Goal: Information Seeking & Learning: Learn about a topic

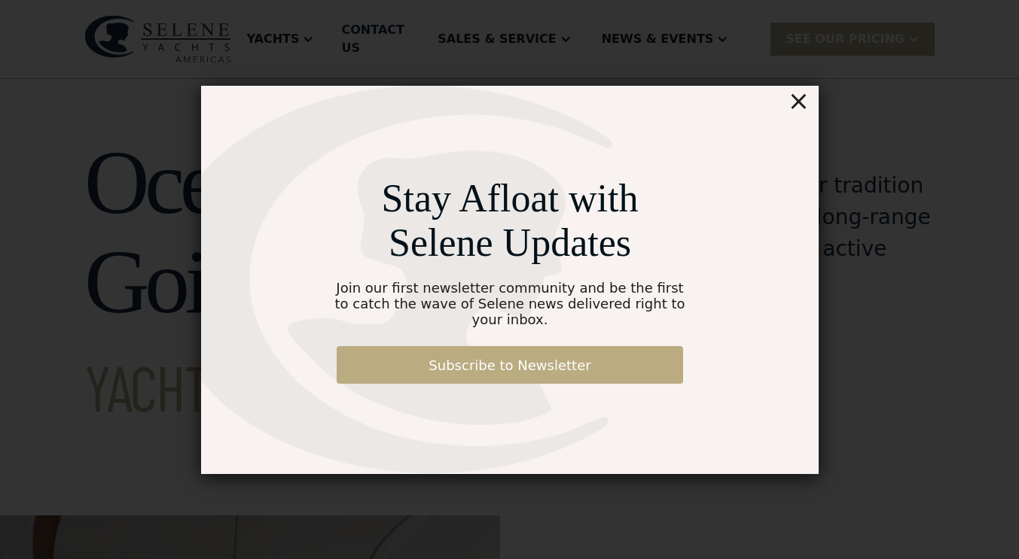
click at [523, 358] on link "Subscribe to Newsletter" at bounding box center [510, 365] width 346 height 38
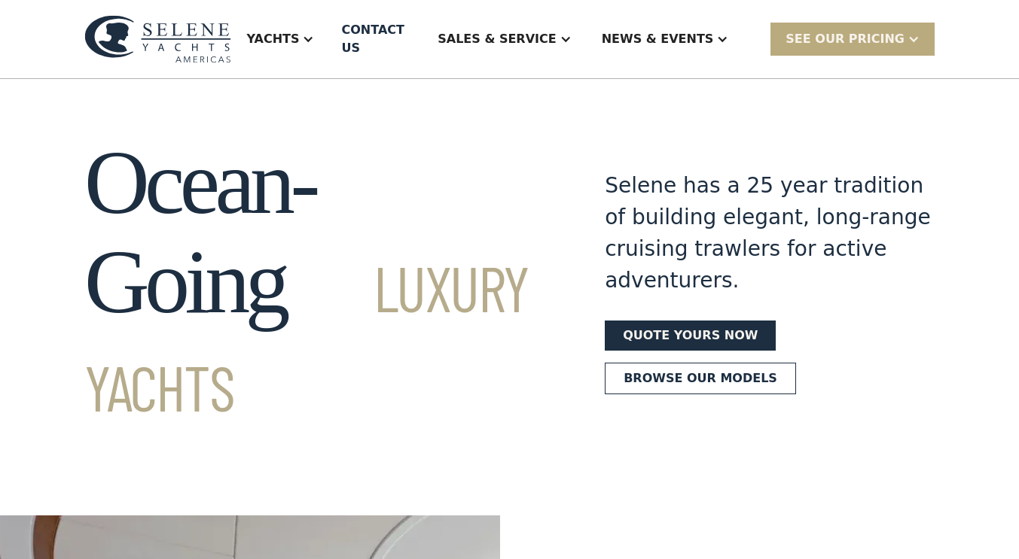
click at [875, 30] on div "SEE Our Pricing" at bounding box center [844, 39] width 119 height 18
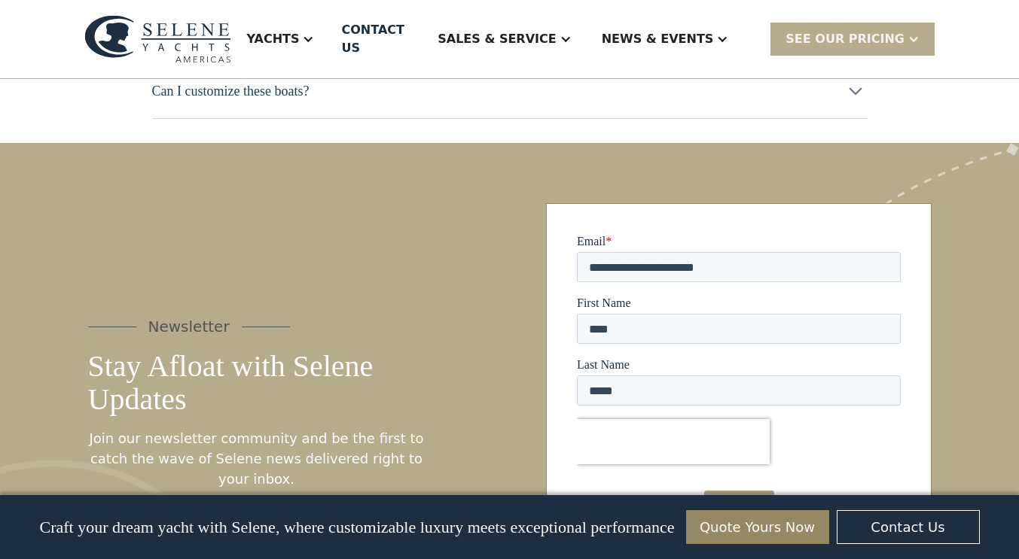
scroll to position [7943, 0]
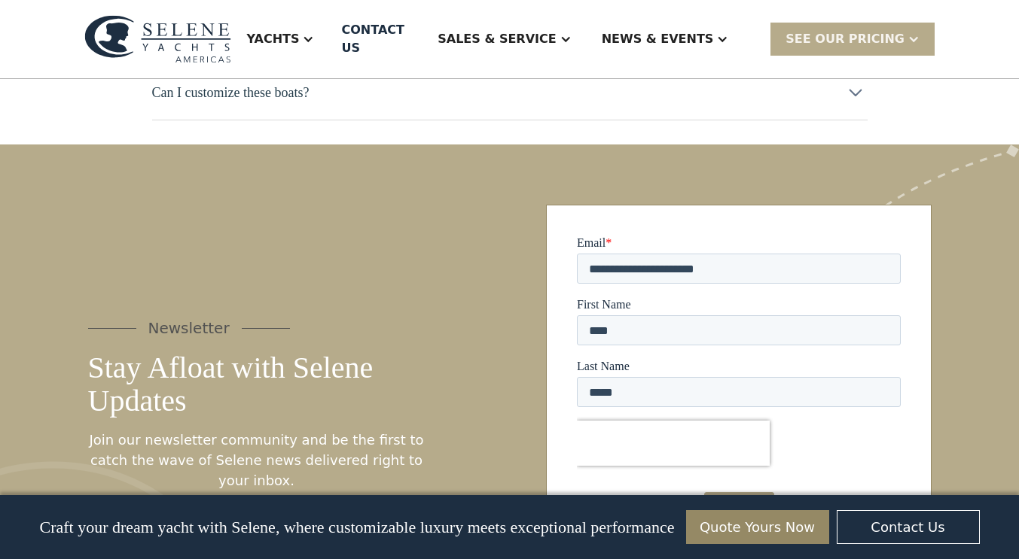
click at [738, 501] on input "*********" at bounding box center [738, 506] width 70 height 29
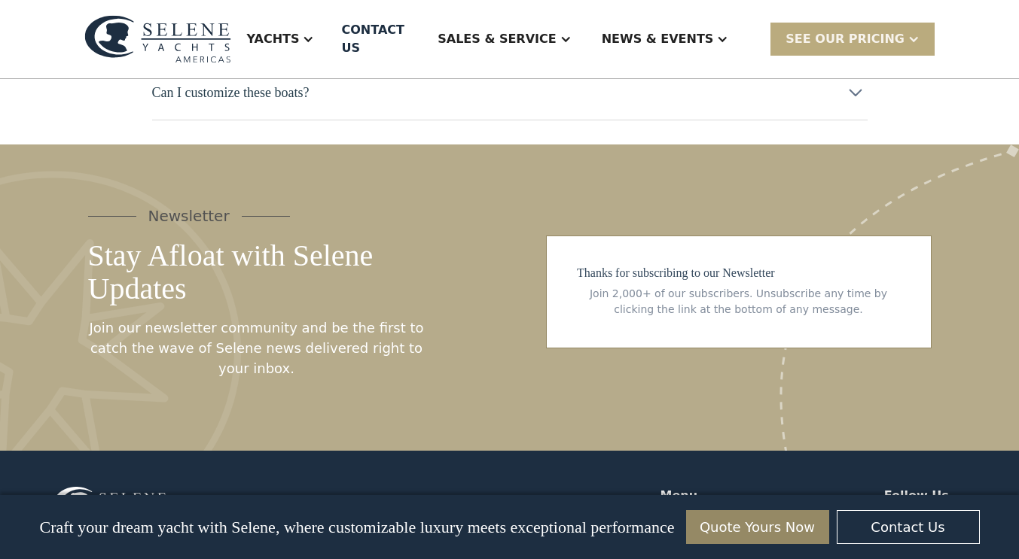
click at [865, 30] on div "SEE Our Pricing" at bounding box center [844, 39] width 119 height 18
click at [855, 90] on link "Already have a passcode" at bounding box center [871, 105] width 203 height 33
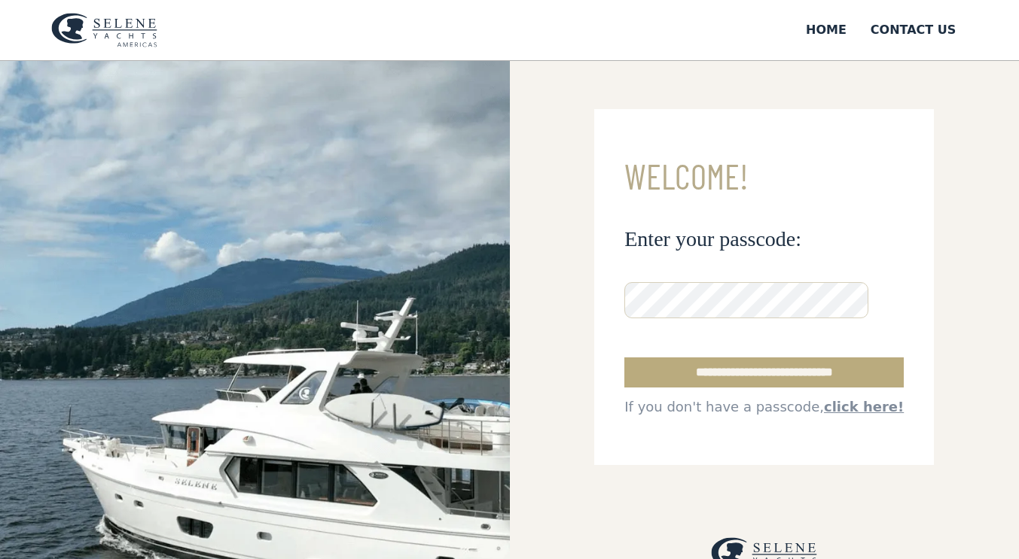
click at [721, 367] on input "**********" at bounding box center [763, 373] width 279 height 30
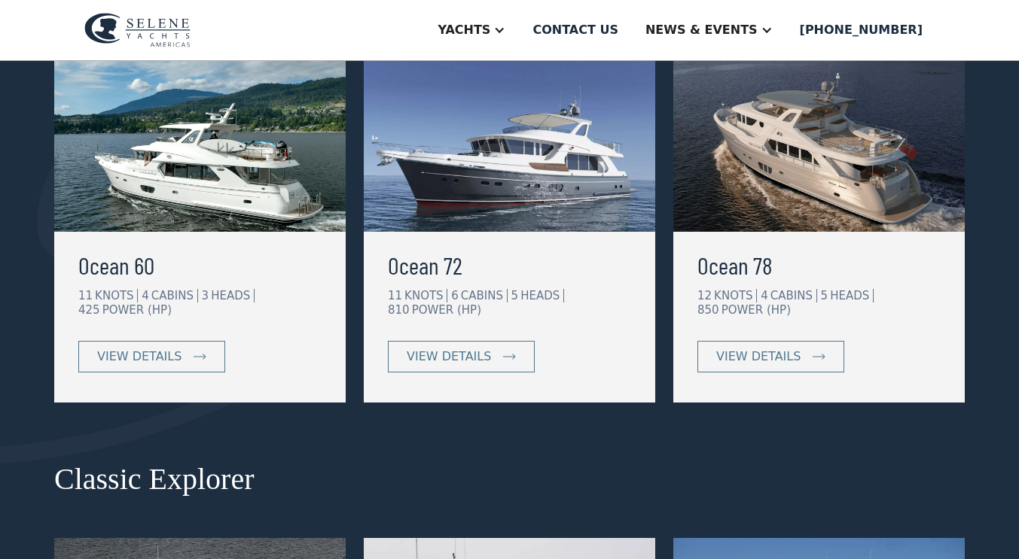
scroll to position [348, 0]
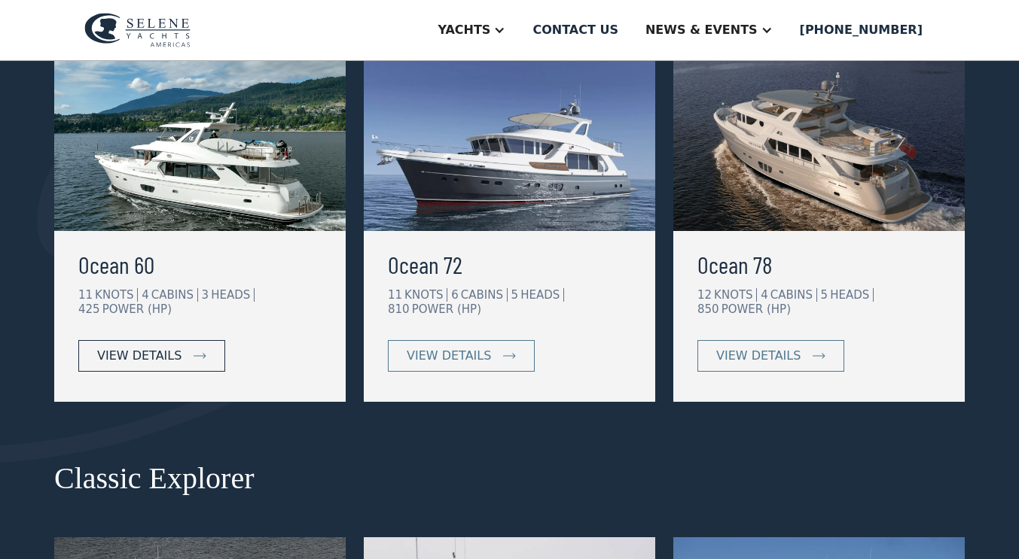
click at [137, 358] on div "view details" at bounding box center [139, 356] width 84 height 18
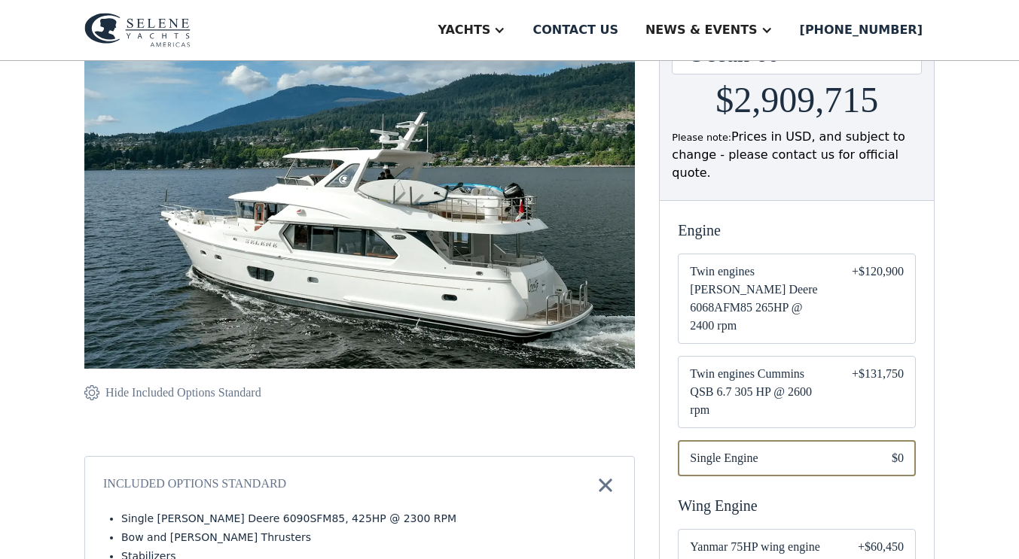
scroll to position [216, 0]
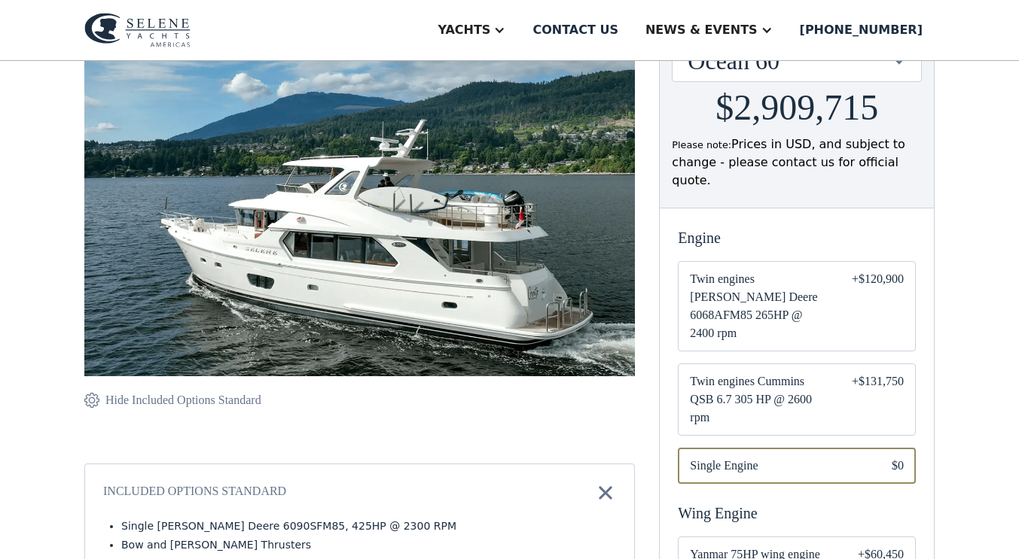
click at [740, 373] on span "Twin engines Cummins QSB 6.7 305 HP @ 2600 rpm" at bounding box center [759, 400] width 138 height 54
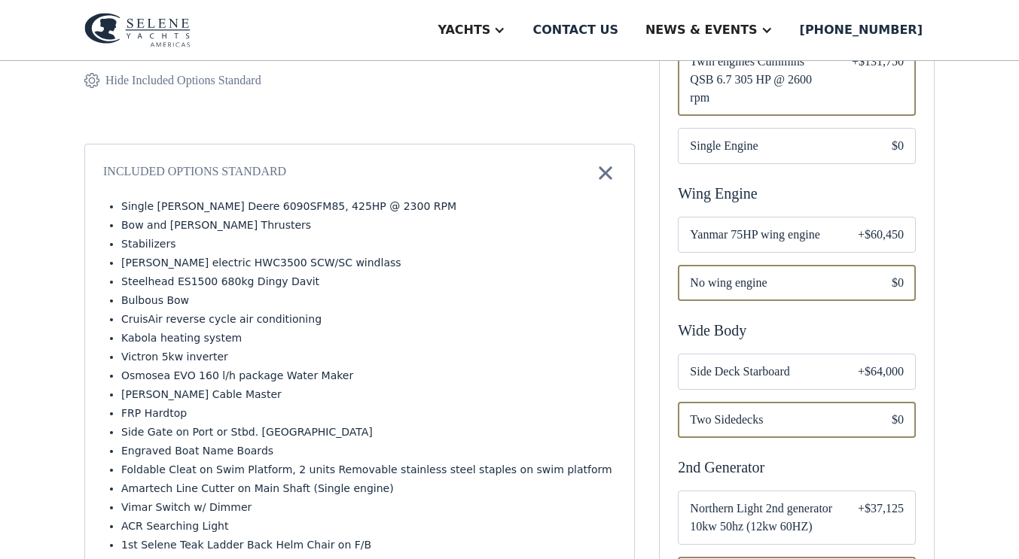
scroll to position [550, 0]
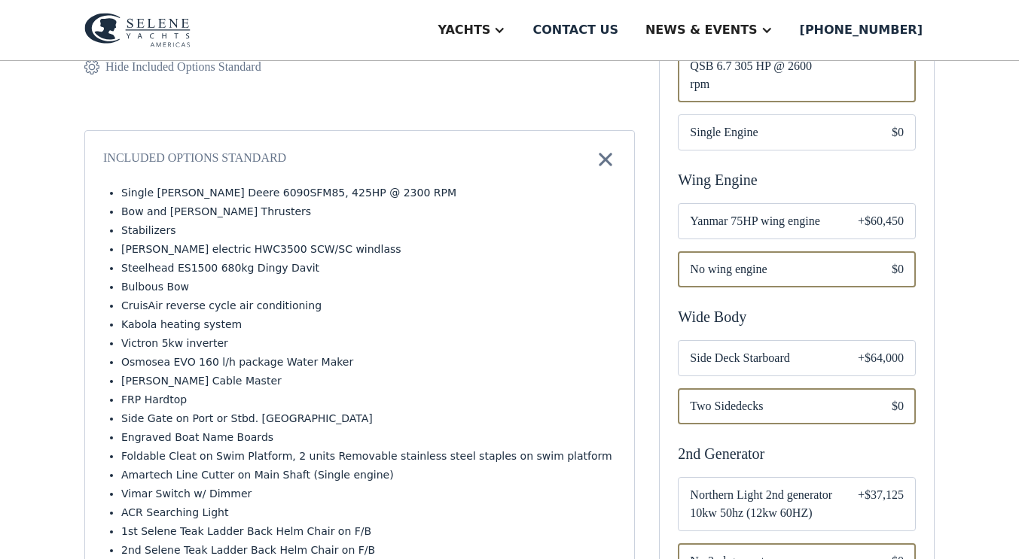
click at [754, 349] on span "Side Deck Starboard" at bounding box center [762, 358] width 144 height 18
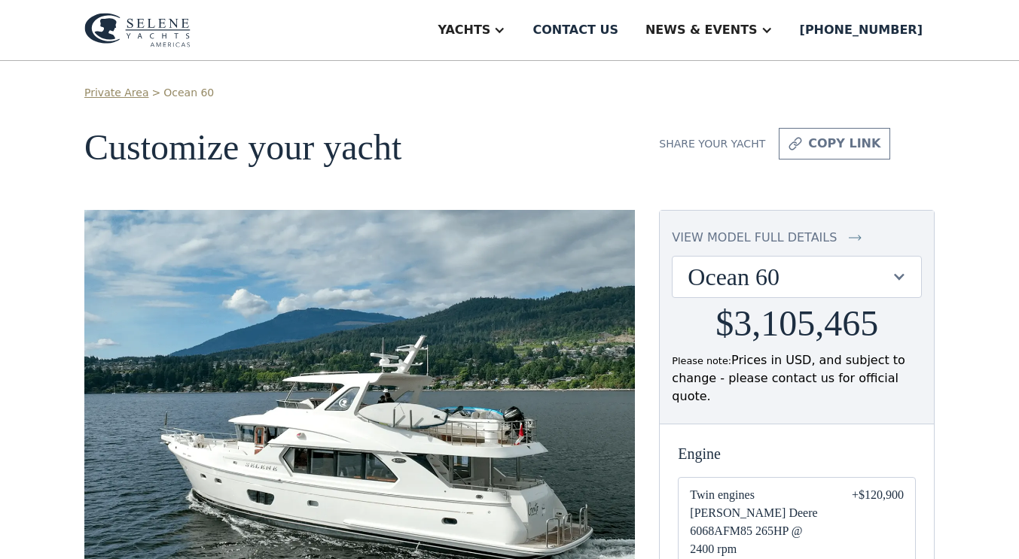
click at [729, 237] on div "view model full details" at bounding box center [754, 238] width 165 height 18
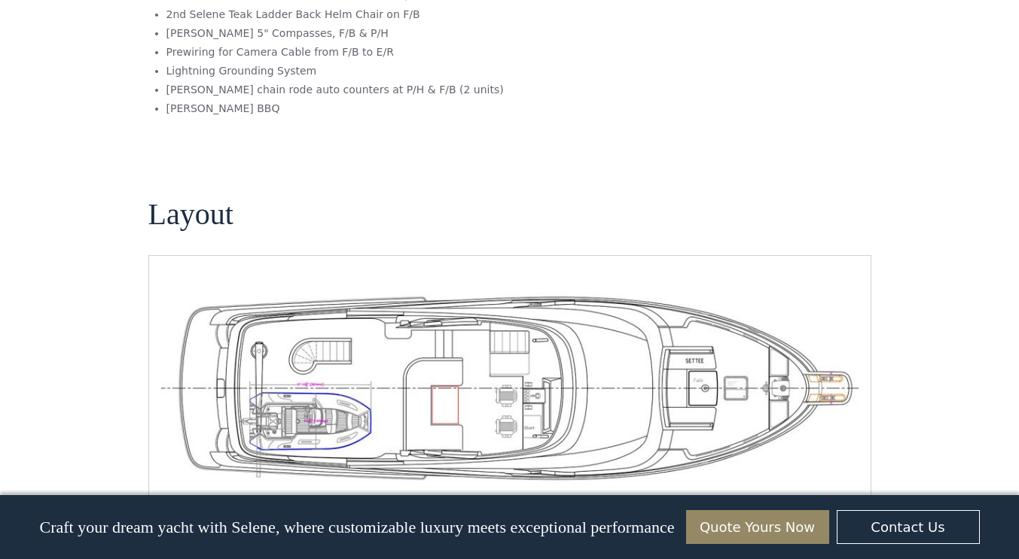
scroll to position [1957, 0]
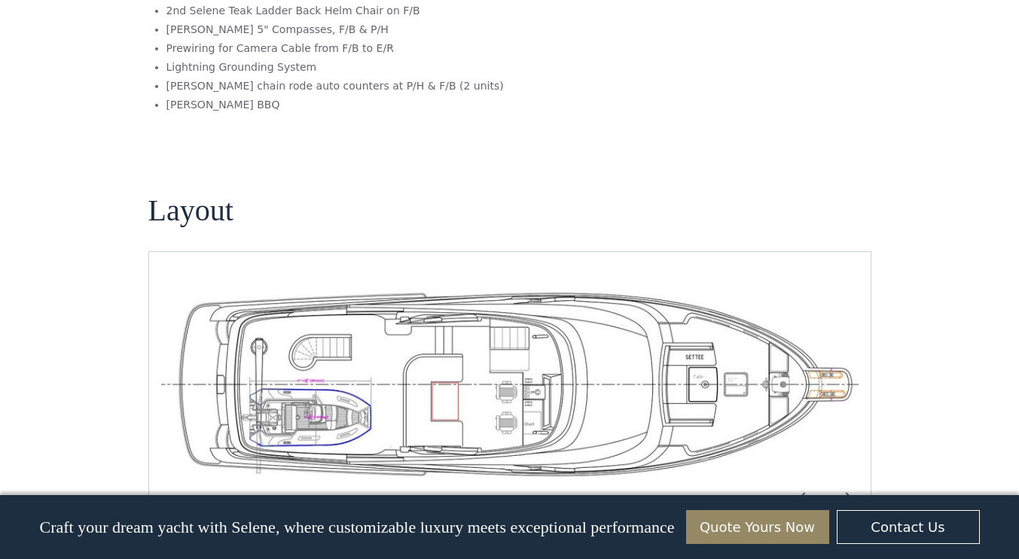
click at [839, 480] on img "Next slide" at bounding box center [846, 498] width 36 height 36
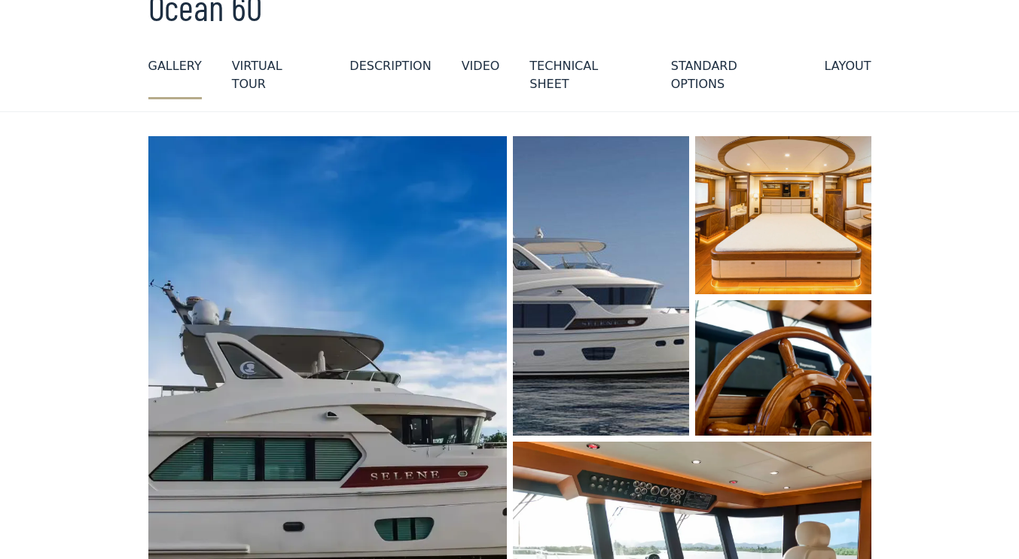
scroll to position [0, 0]
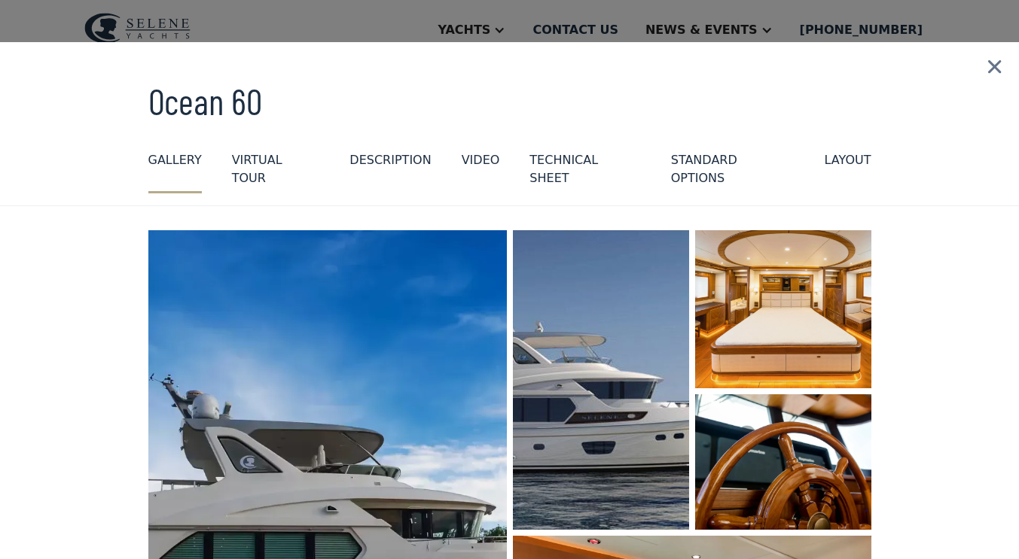
click at [977, 72] on img at bounding box center [994, 67] width 49 height 50
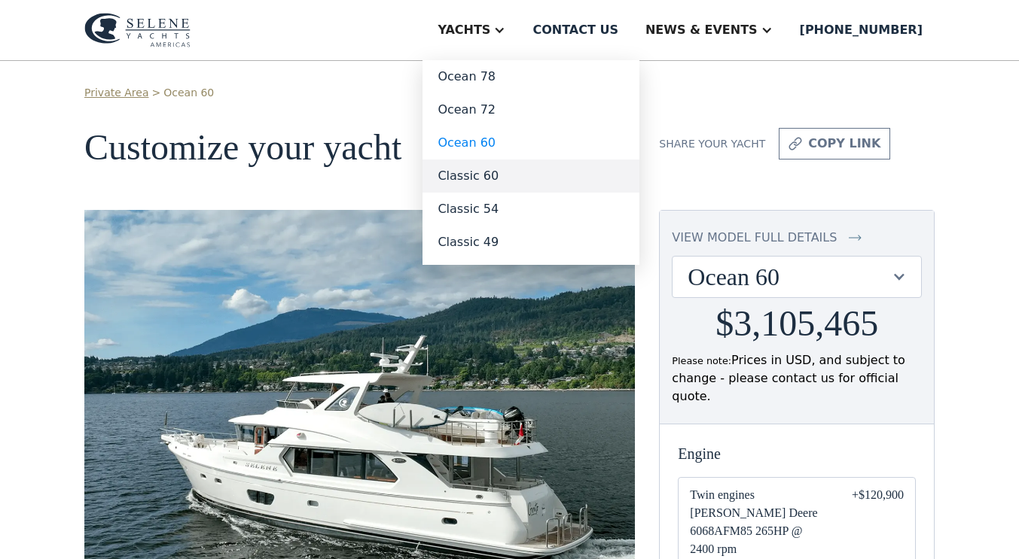
click at [546, 176] on link "Classic 60" at bounding box center [530, 176] width 217 height 33
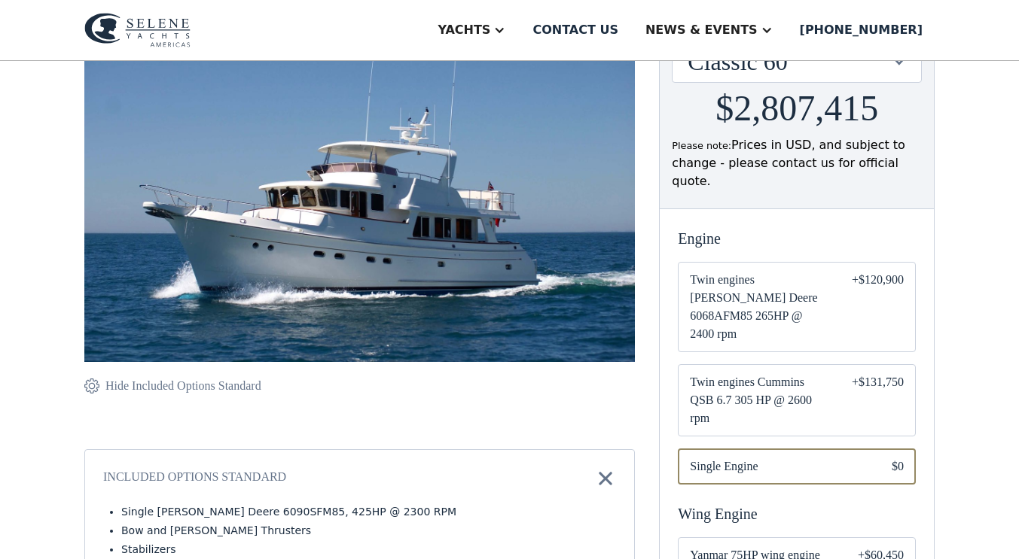
scroll to position [218, 0]
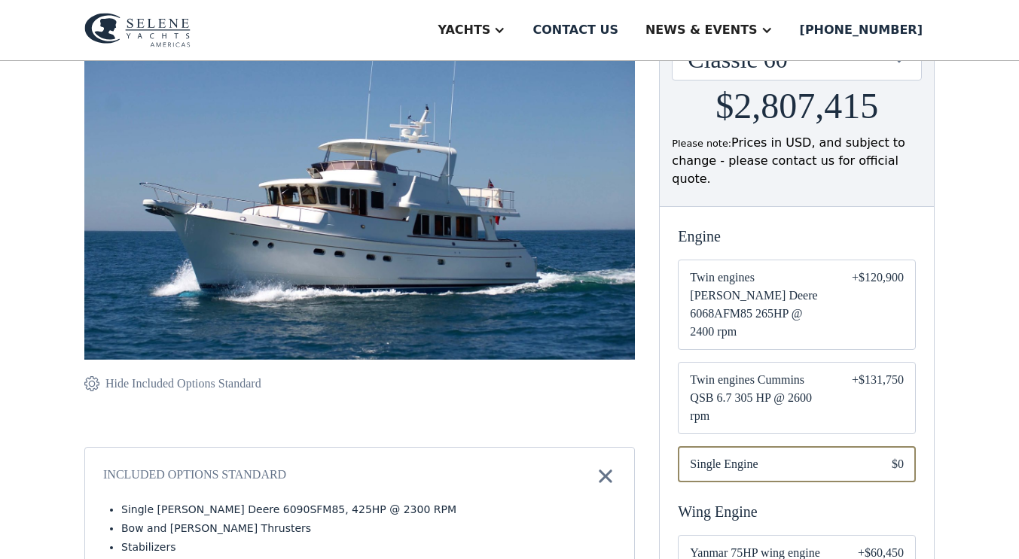
click at [851, 371] on div "+$131,750" at bounding box center [877, 398] width 52 height 54
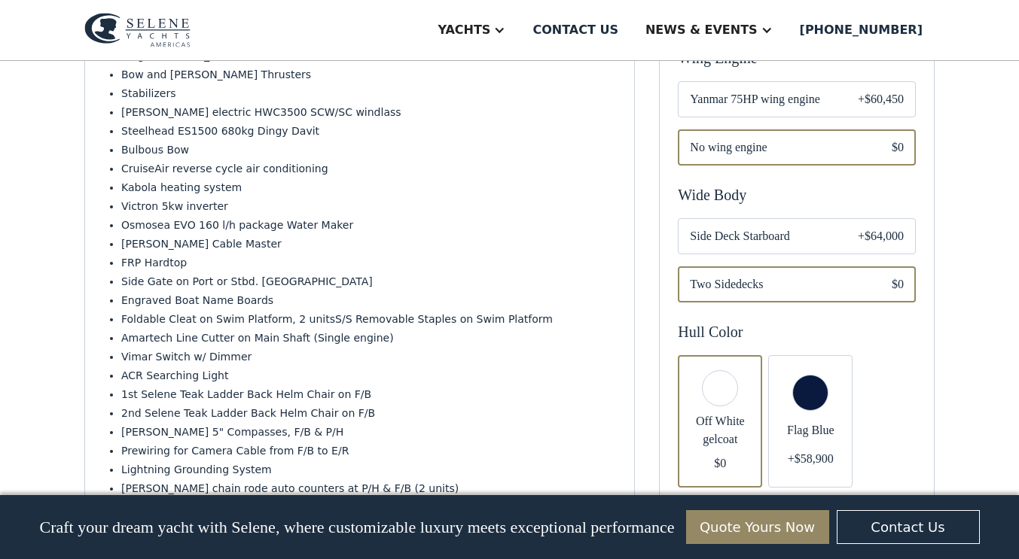
scroll to position [672, 0]
click at [759, 227] on span "Side Deck Starboard" at bounding box center [762, 236] width 144 height 18
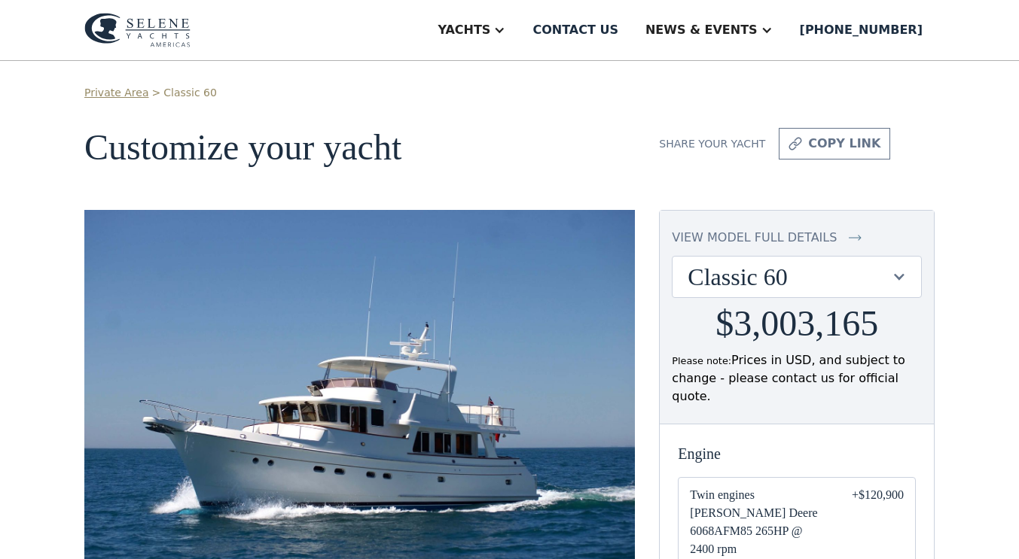
click at [719, 238] on div "view model full details" at bounding box center [754, 238] width 165 height 18
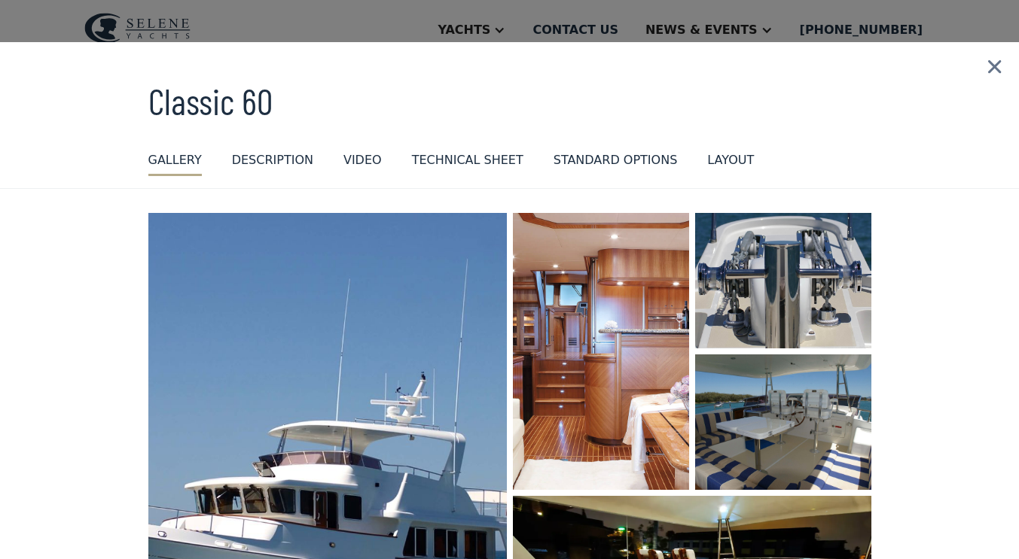
click at [553, 157] on div "standard options" at bounding box center [615, 160] width 124 height 18
click at [984, 59] on img at bounding box center [994, 67] width 49 height 50
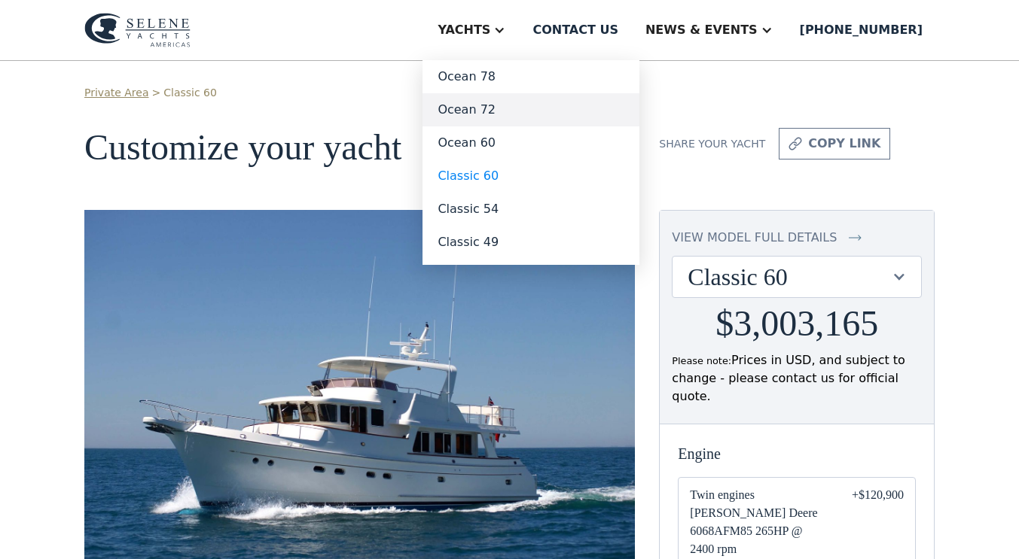
click at [529, 105] on link "Ocean 72" at bounding box center [530, 109] width 217 height 33
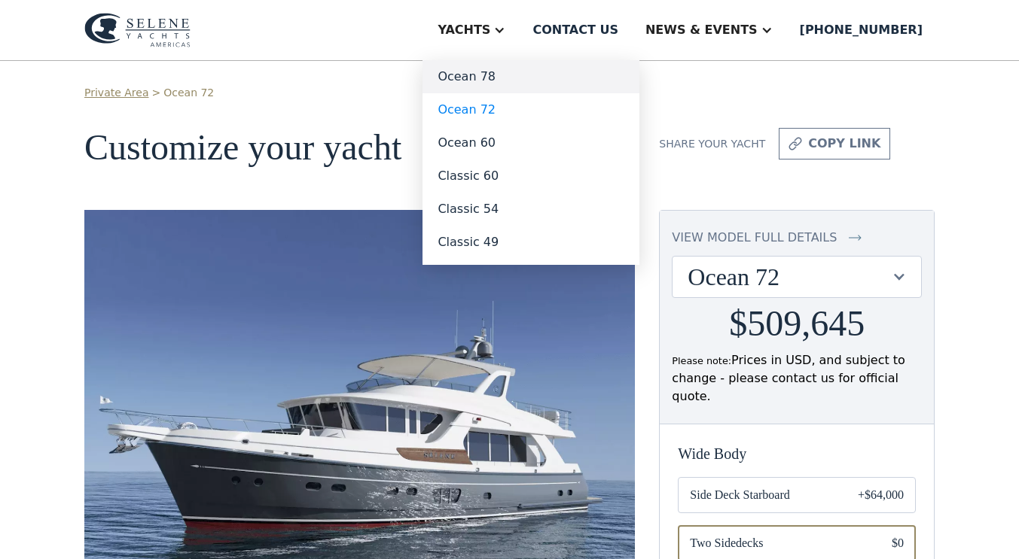
click at [532, 80] on link "Ocean 78" at bounding box center [530, 76] width 217 height 33
click at [536, 76] on link "Ocean 78" at bounding box center [530, 76] width 217 height 33
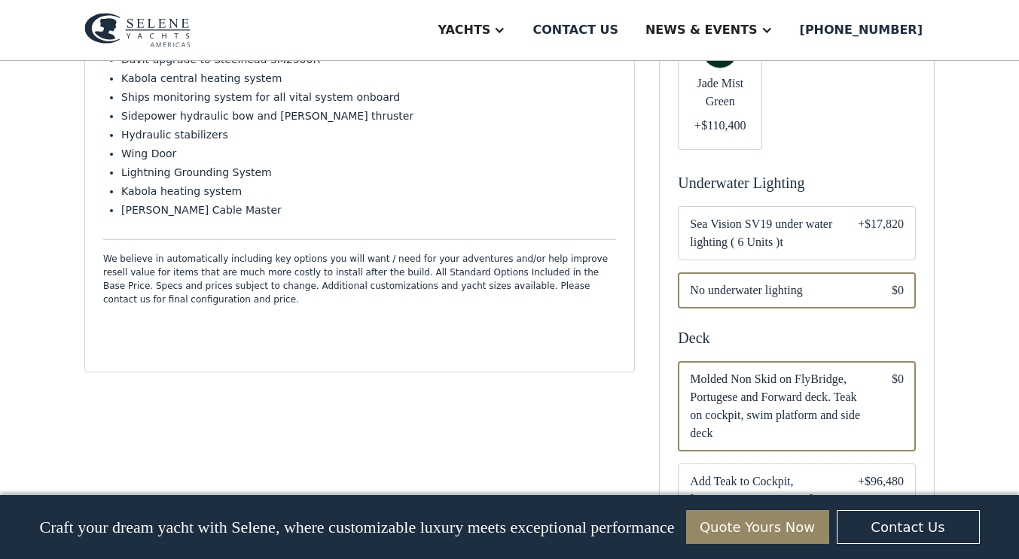
scroll to position [759, 0]
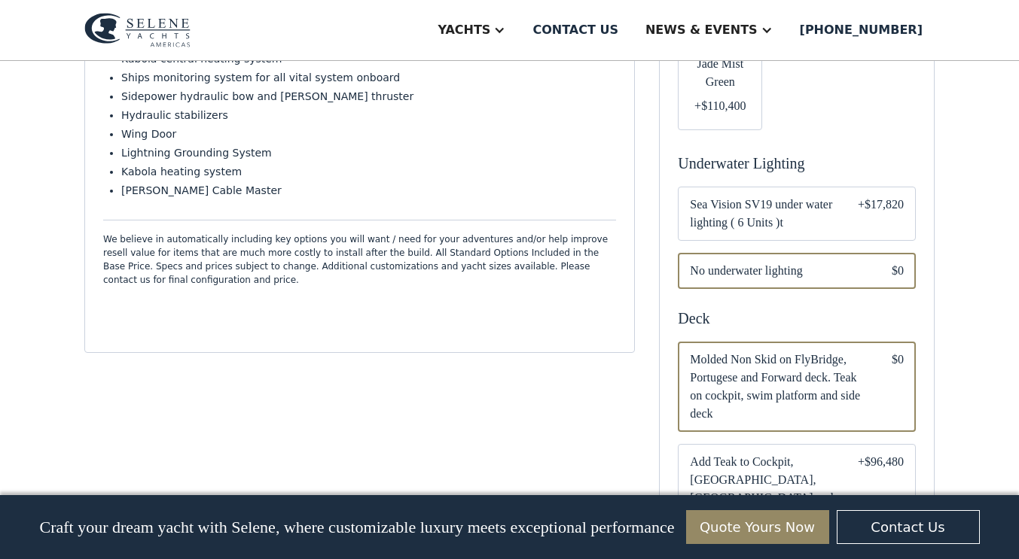
click at [709, 196] on span "Sea Vision SV19 under water lighting ( 6 Units )t" at bounding box center [762, 214] width 144 height 36
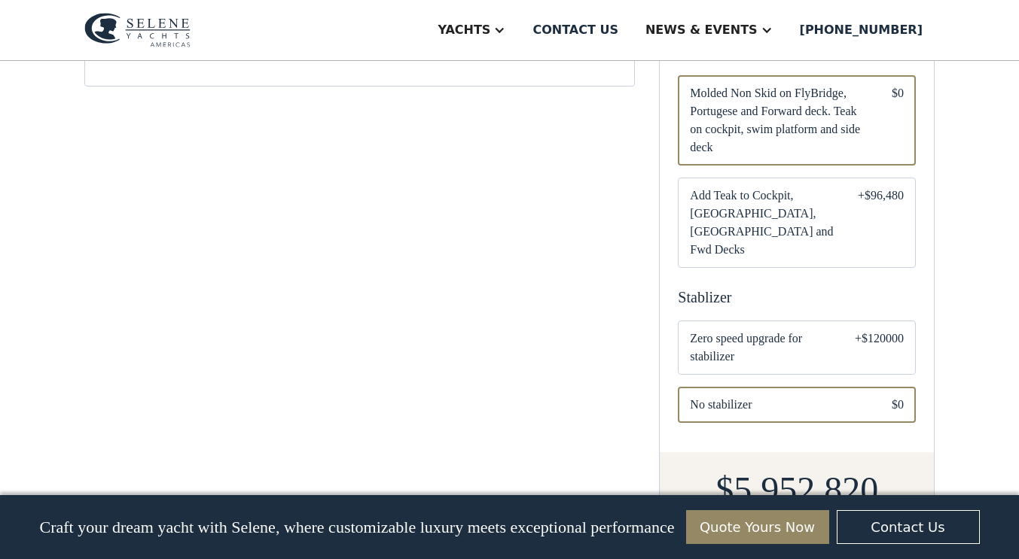
scroll to position [1049, 0]
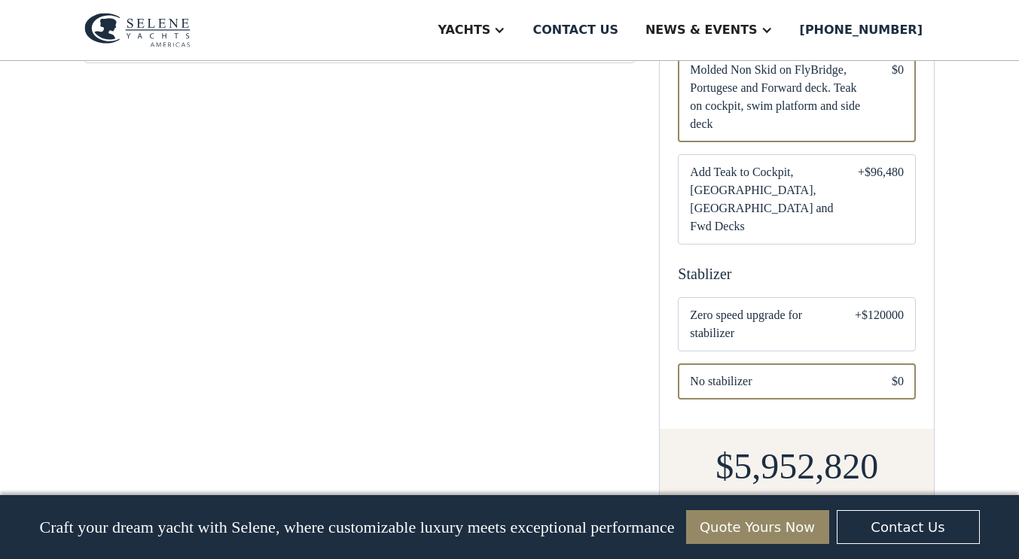
click at [752, 306] on span "Zero speed upgrade for stabilizer" at bounding box center [760, 324] width 141 height 36
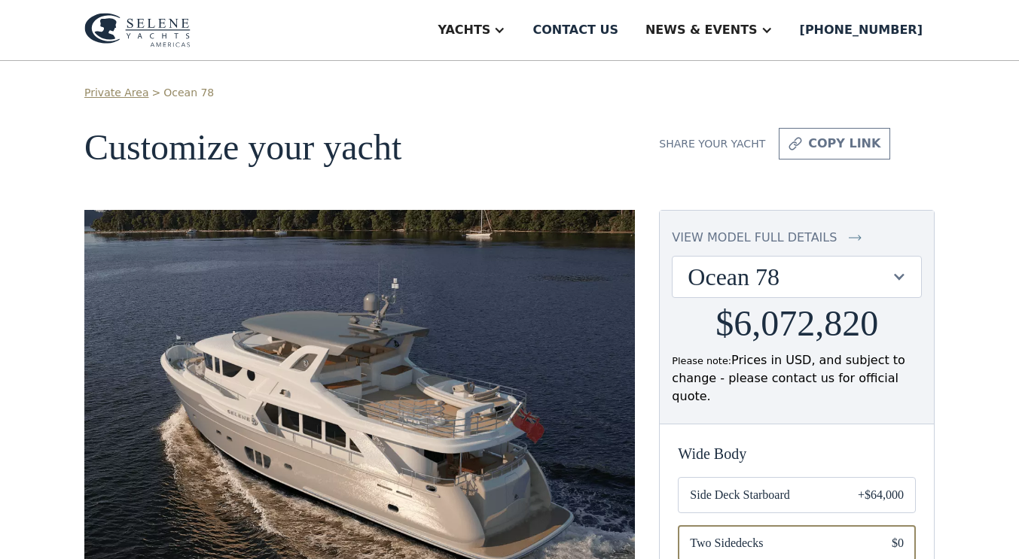
click at [754, 239] on div "view model full details" at bounding box center [754, 238] width 165 height 18
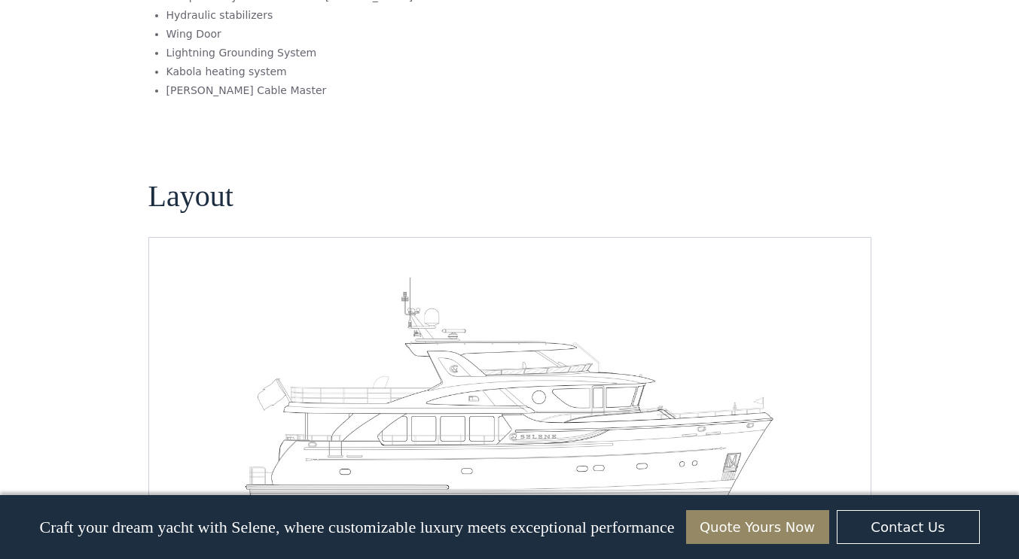
scroll to position [1957, 0]
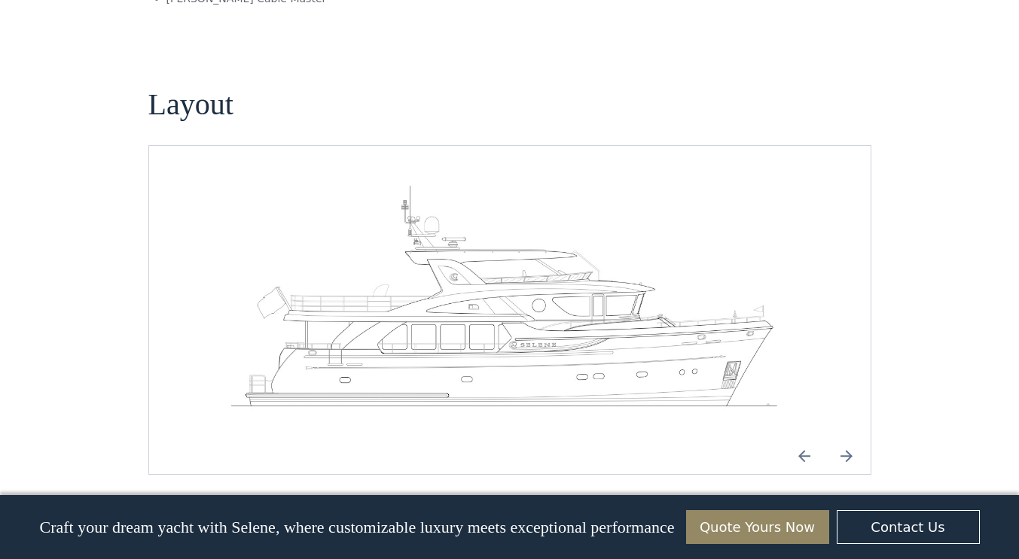
click at [842, 438] on img "Next slide" at bounding box center [846, 456] width 36 height 36
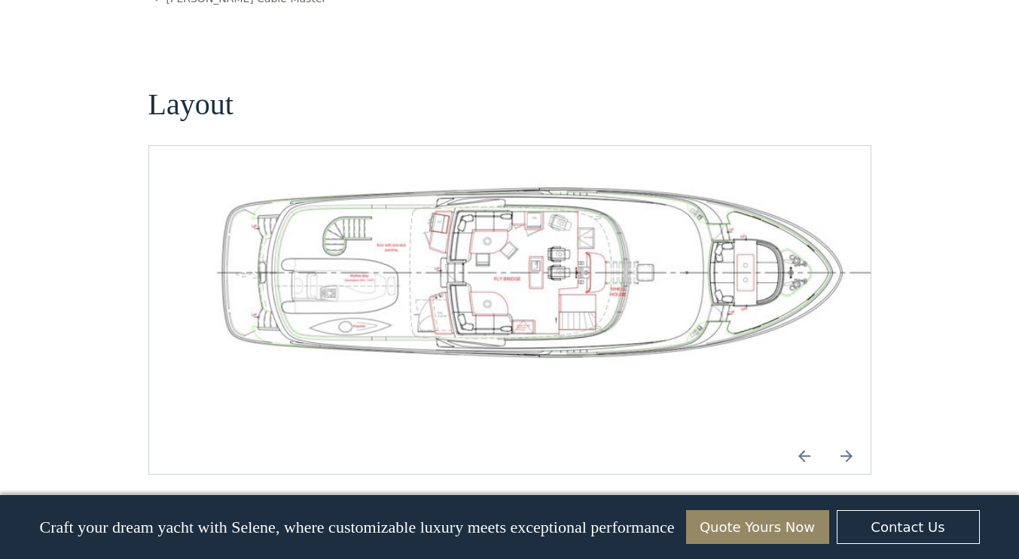
click at [842, 438] on img "Next slide" at bounding box center [846, 456] width 36 height 36
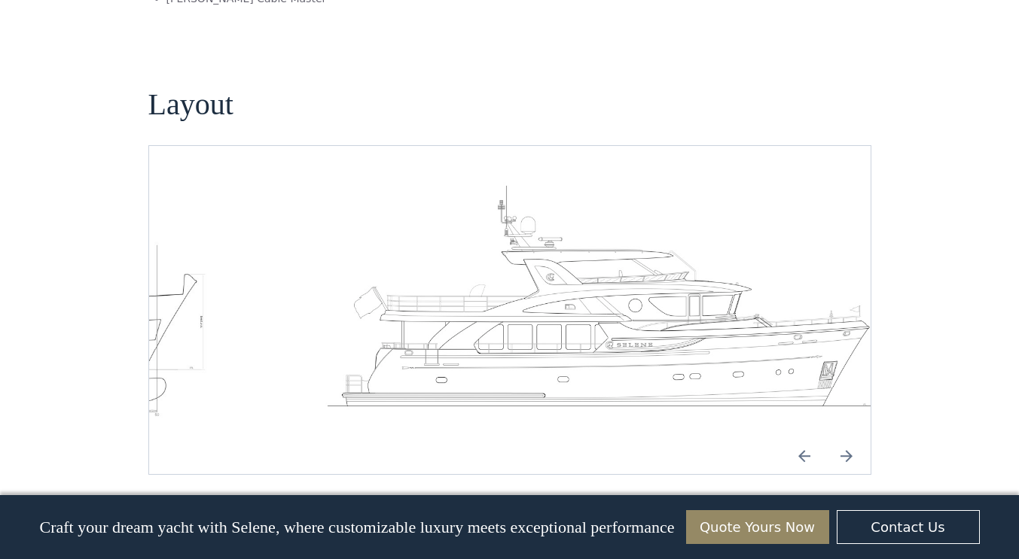
click at [842, 438] on img "Next slide" at bounding box center [846, 456] width 36 height 36
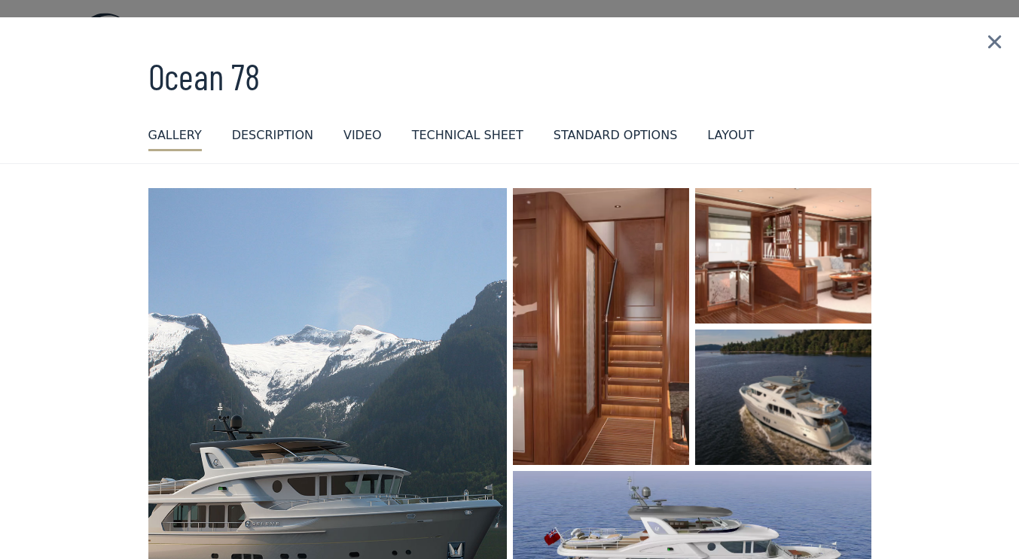
scroll to position [0, 0]
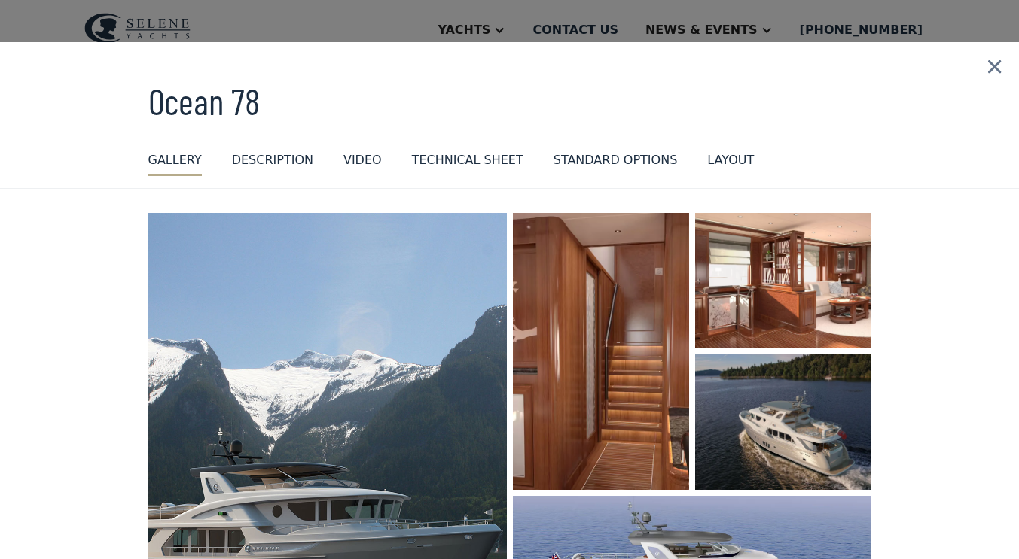
click at [431, 157] on div "Technical sheet" at bounding box center [467, 160] width 111 height 18
click at [263, 166] on div "DESCRIPTION" at bounding box center [272, 160] width 81 height 18
click at [990, 62] on img at bounding box center [994, 67] width 49 height 50
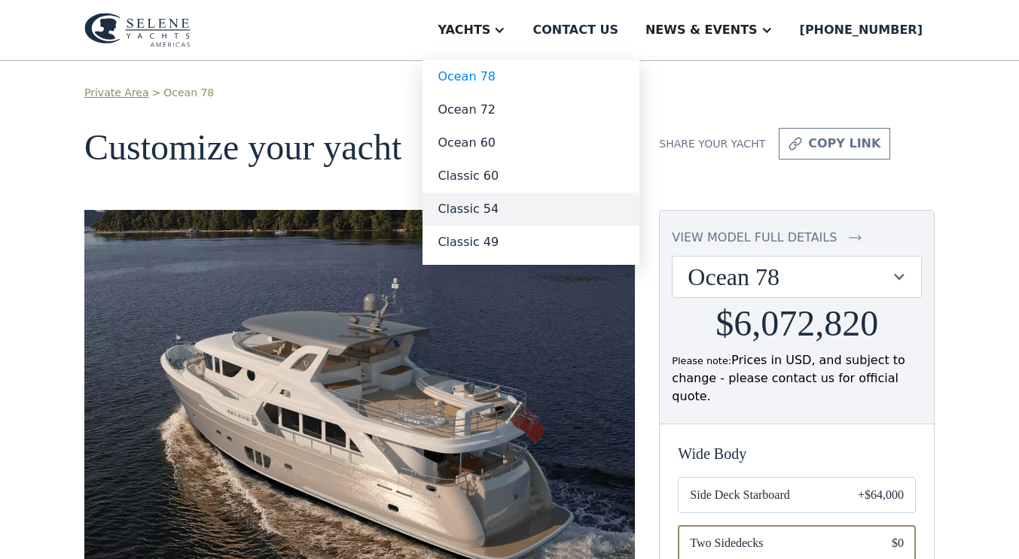
click at [510, 206] on link "Classic 54" at bounding box center [530, 209] width 217 height 33
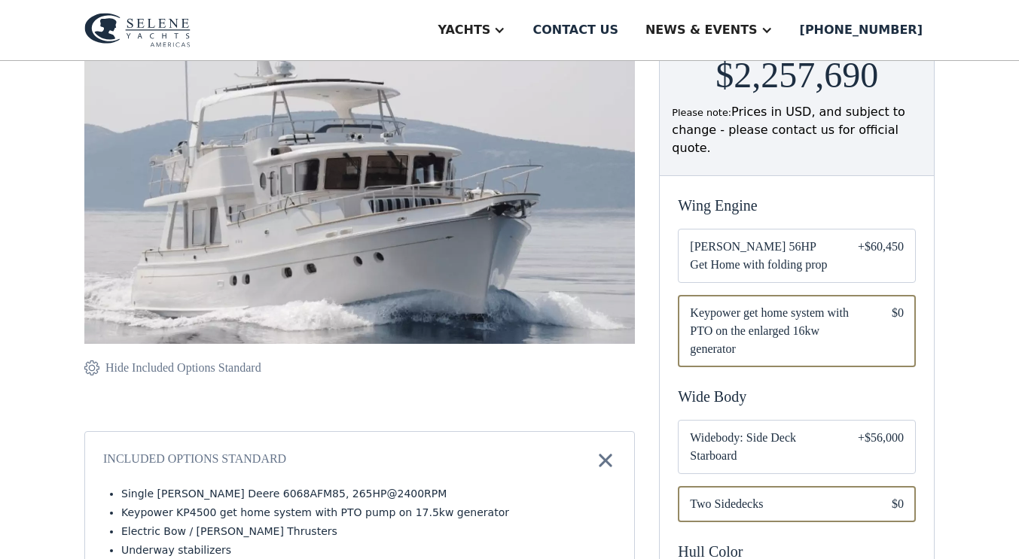
scroll to position [249, 0]
click at [710, 428] on span "Widebody: Side Deck Starboard" at bounding box center [762, 446] width 144 height 36
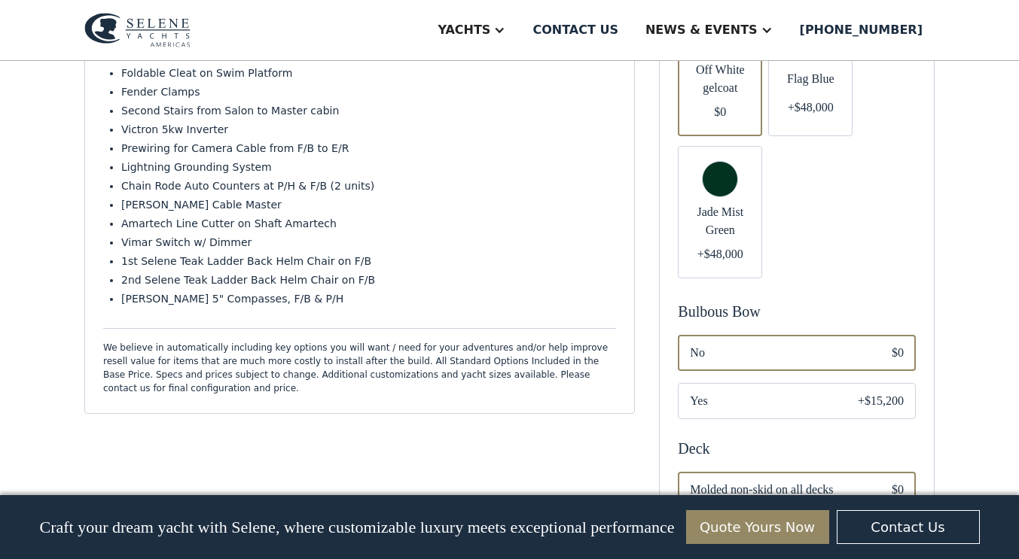
scroll to position [833, 0]
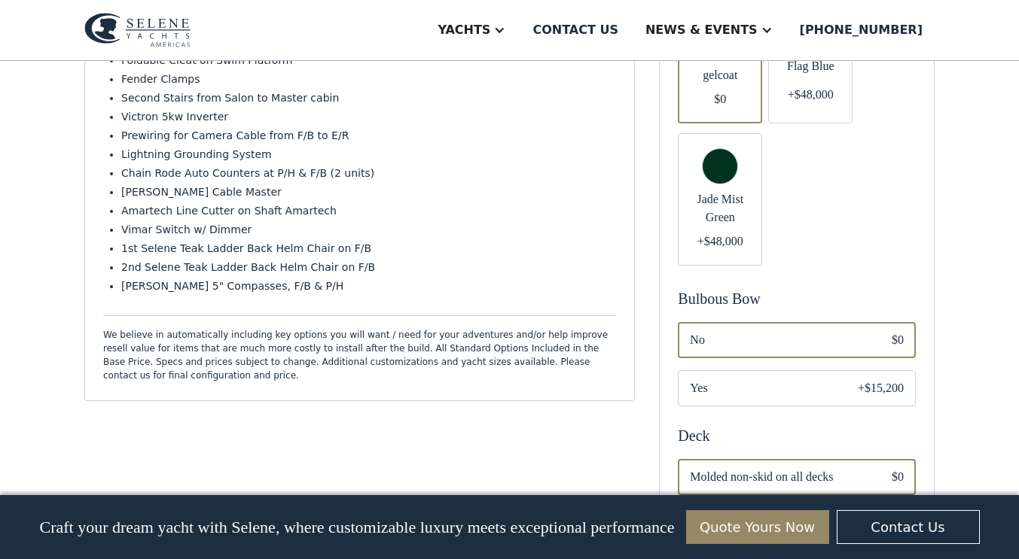
click at [696, 379] on span "Yes" at bounding box center [762, 388] width 144 height 18
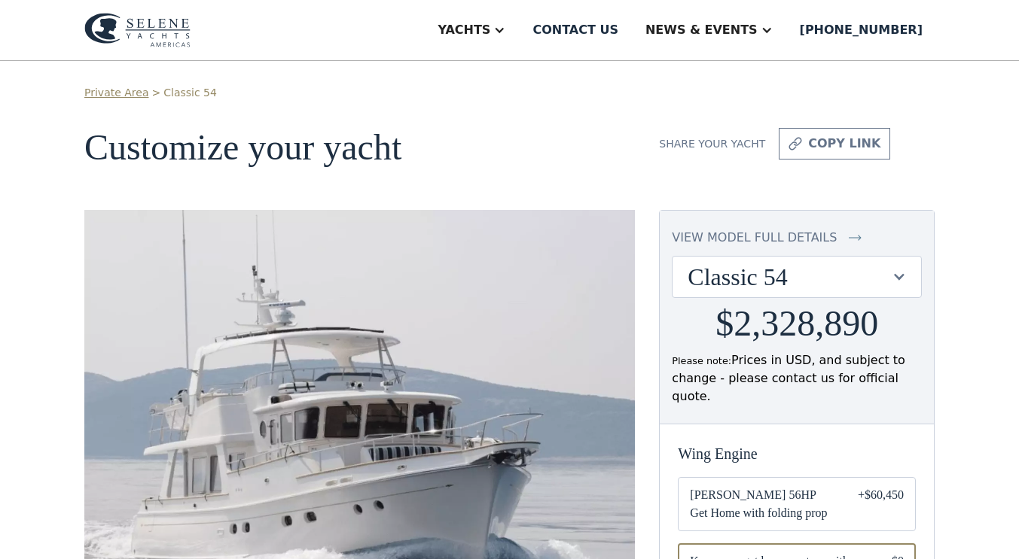
click at [700, 241] on div "view model full details" at bounding box center [754, 238] width 165 height 18
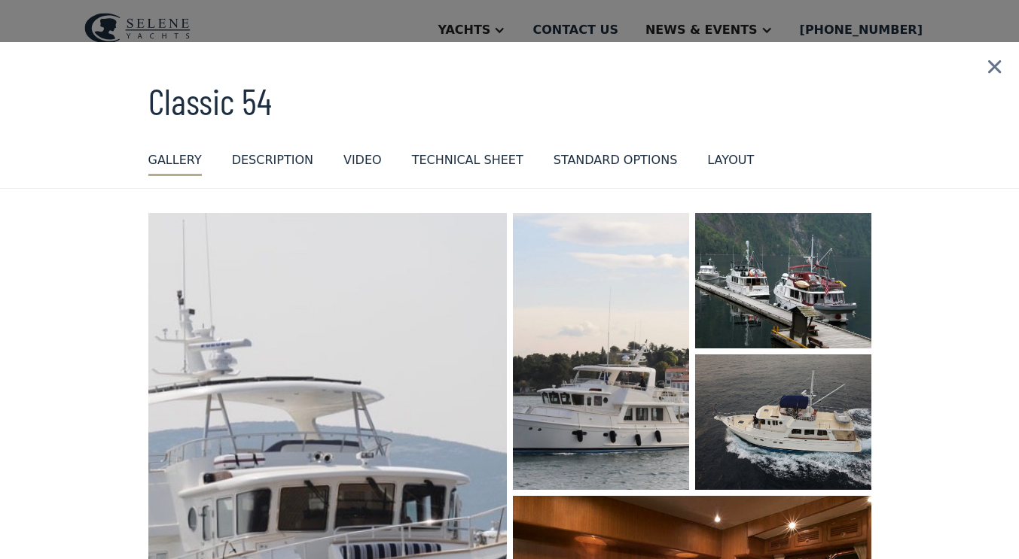
click at [978, 65] on img at bounding box center [994, 67] width 49 height 50
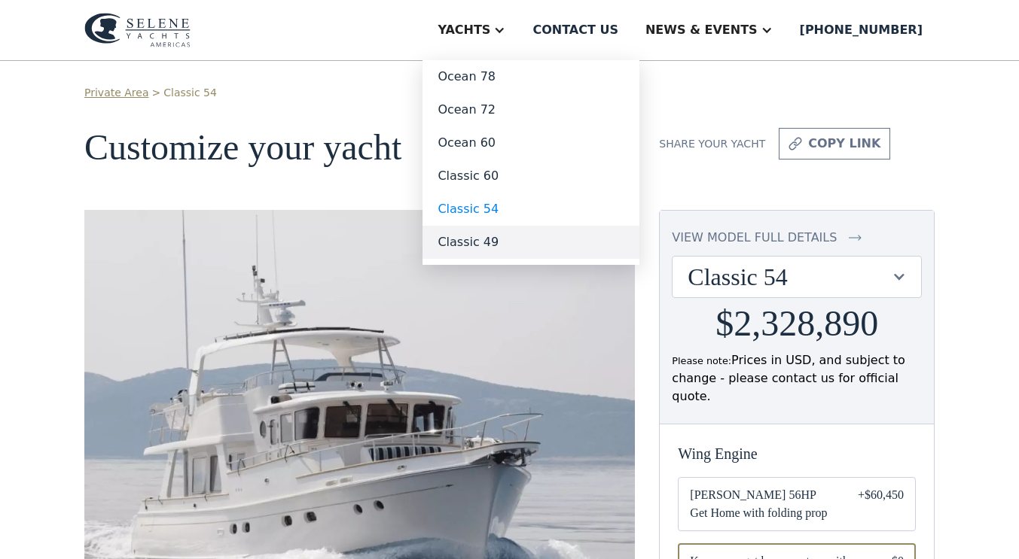
click at [516, 248] on link "Classic 49" at bounding box center [530, 242] width 217 height 33
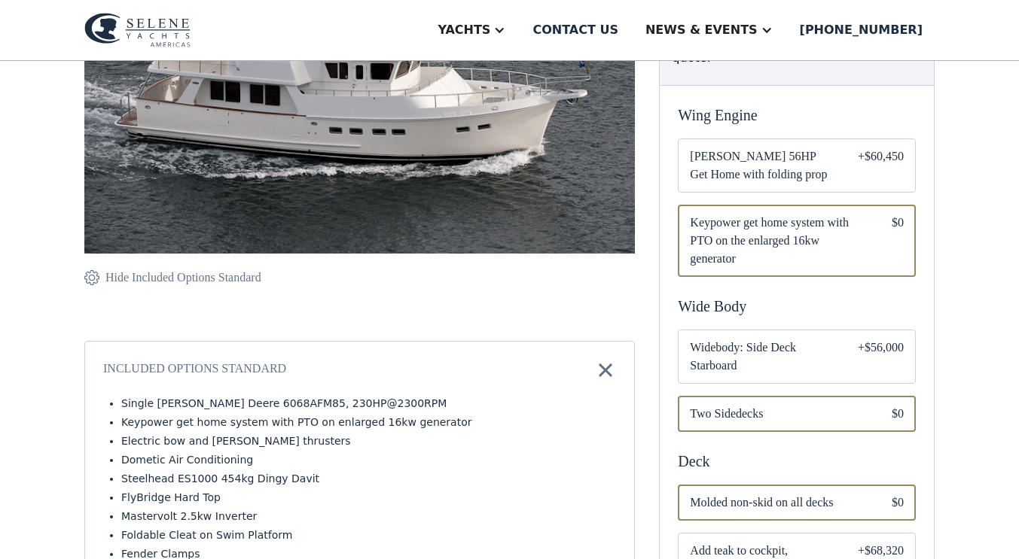
scroll to position [340, 0]
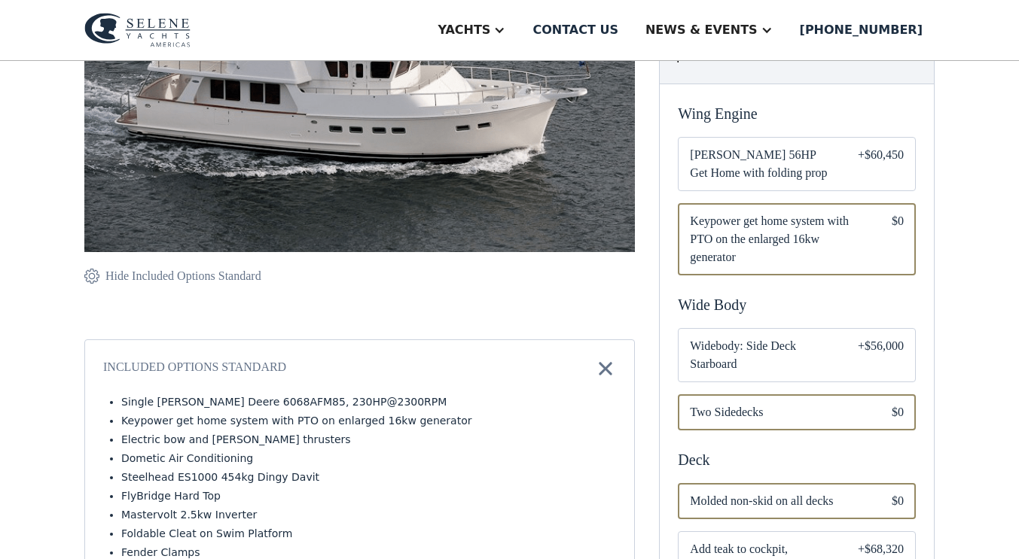
click at [712, 337] on span "Widebody: Side Deck Starboard" at bounding box center [762, 355] width 144 height 36
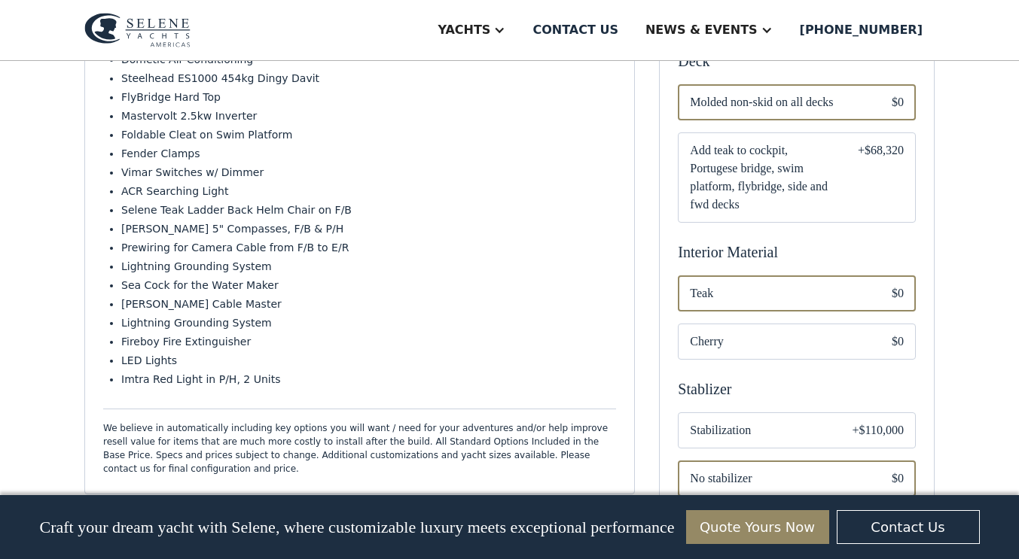
scroll to position [752, 0]
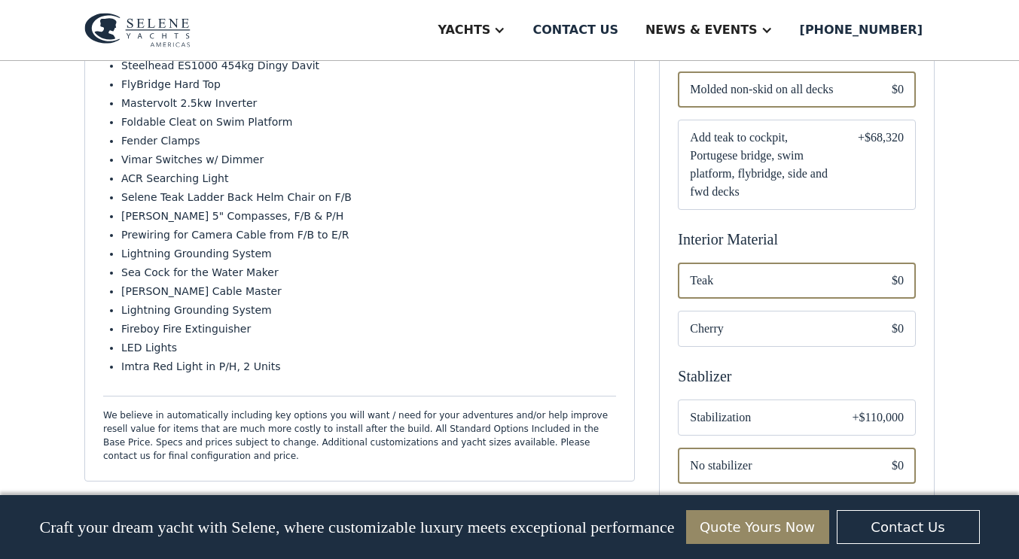
click at [747, 409] on span "Stabilization" at bounding box center [759, 418] width 138 height 18
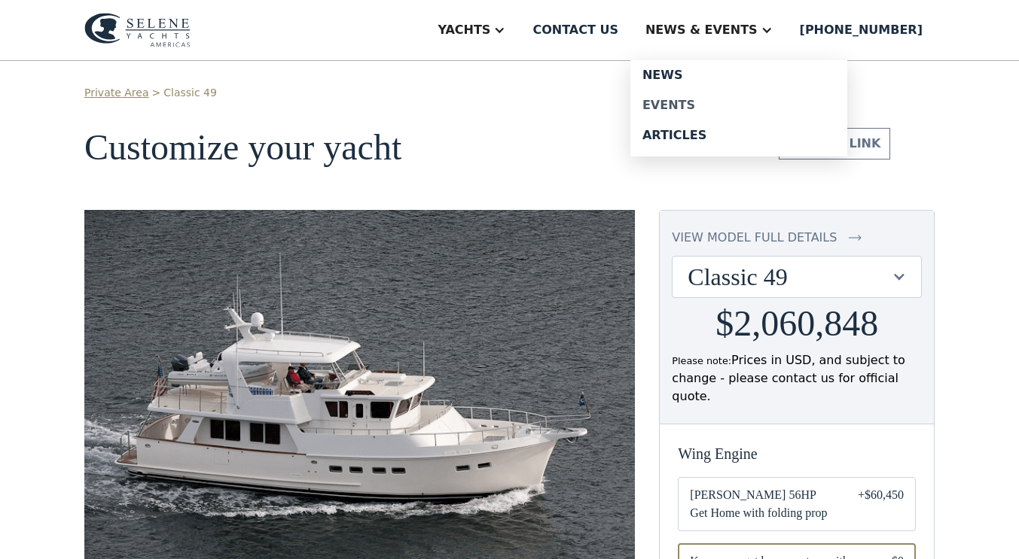
click at [701, 102] on div "Events" at bounding box center [738, 105] width 193 height 12
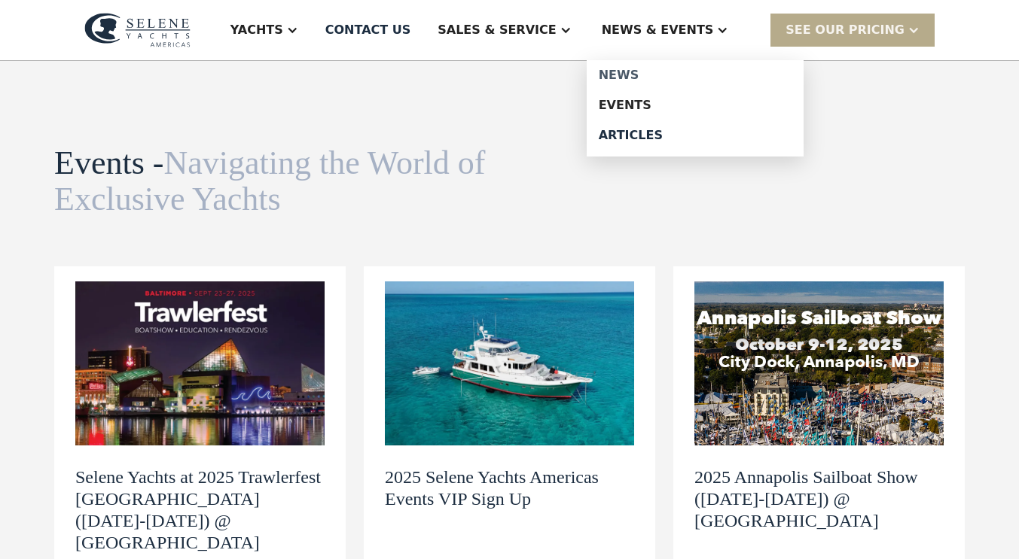
click at [653, 74] on div "News" at bounding box center [695, 75] width 193 height 12
